Goal: Task Accomplishment & Management: Manage account settings

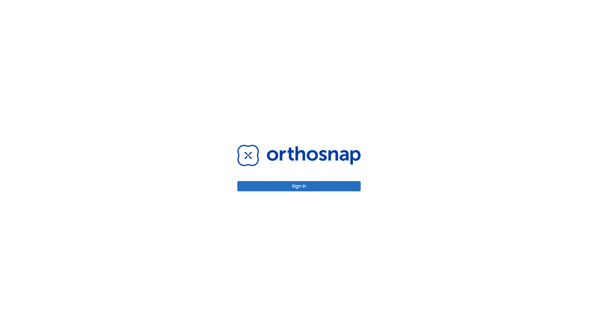
click at [299, 186] on button "Sign in" at bounding box center [298, 186] width 123 height 10
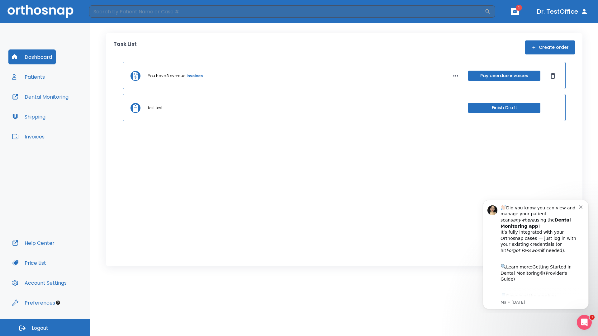
click at [45, 328] on span "Logout" at bounding box center [40, 328] width 17 height 7
